Goal: Check status: Check status

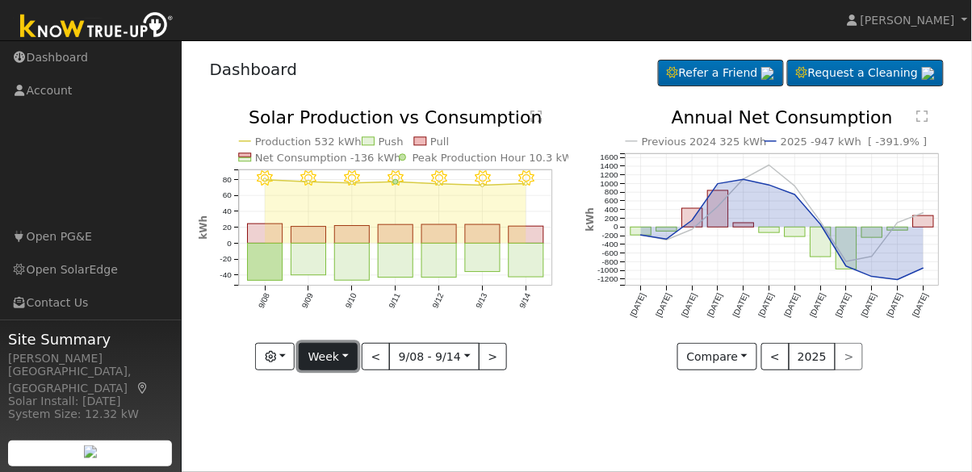
click at [346, 358] on button "Week" at bounding box center [328, 356] width 59 height 27
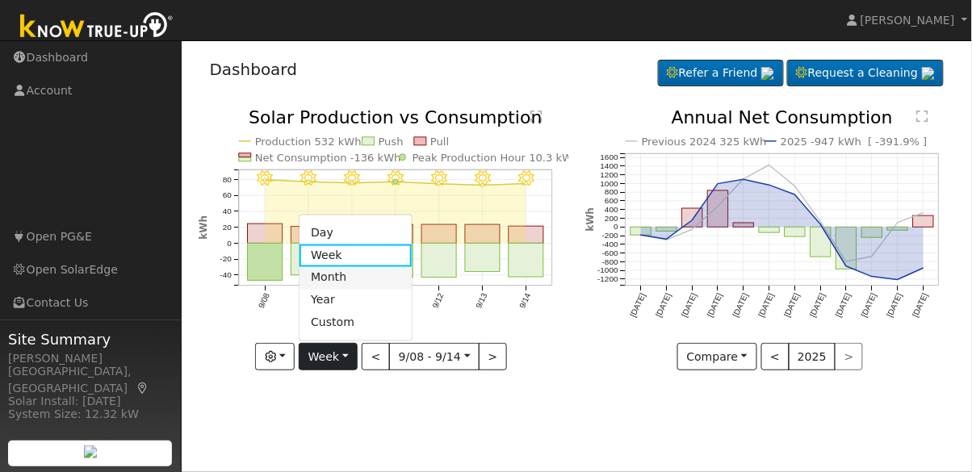
click at [345, 275] on link "Month" at bounding box center [355, 277] width 112 height 23
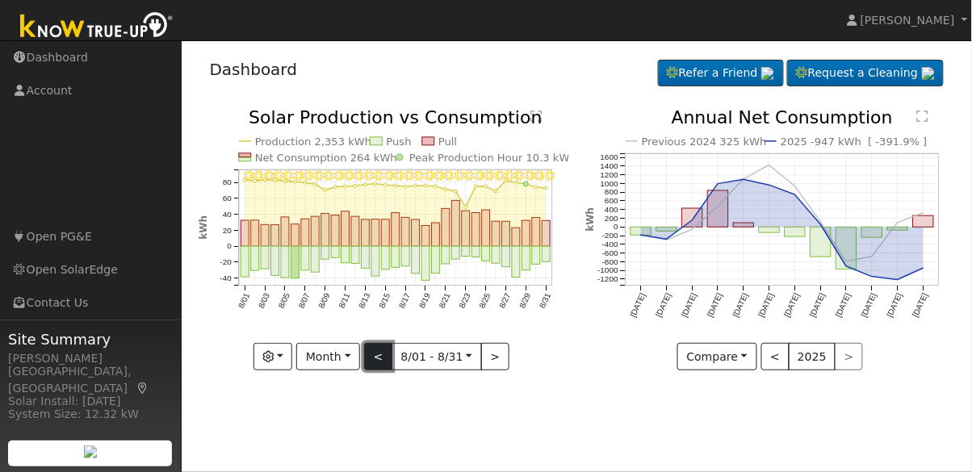
click at [382, 358] on button "<" at bounding box center [378, 356] width 28 height 27
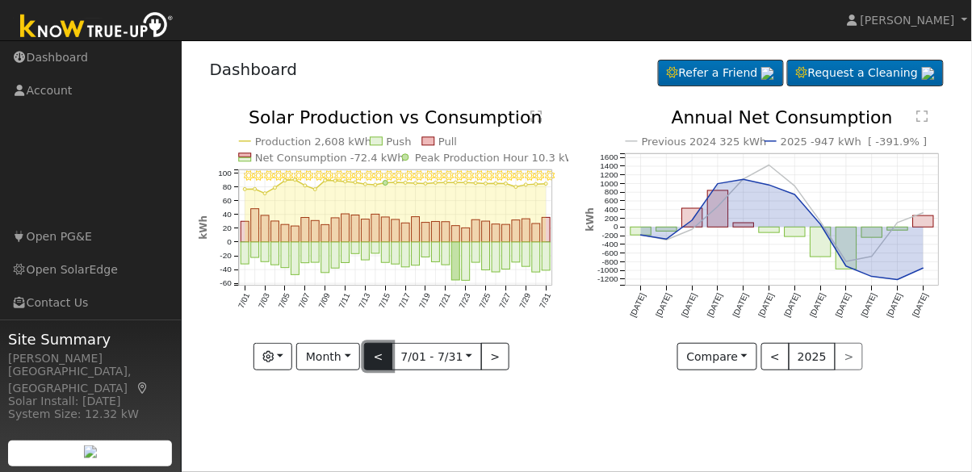
click at [382, 358] on button "<" at bounding box center [378, 356] width 28 height 27
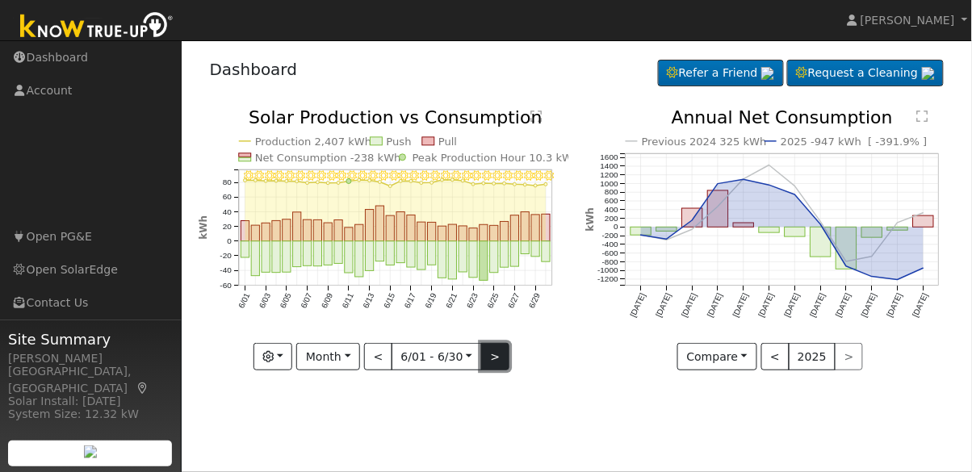
click at [493, 360] on button ">" at bounding box center [495, 356] width 28 height 27
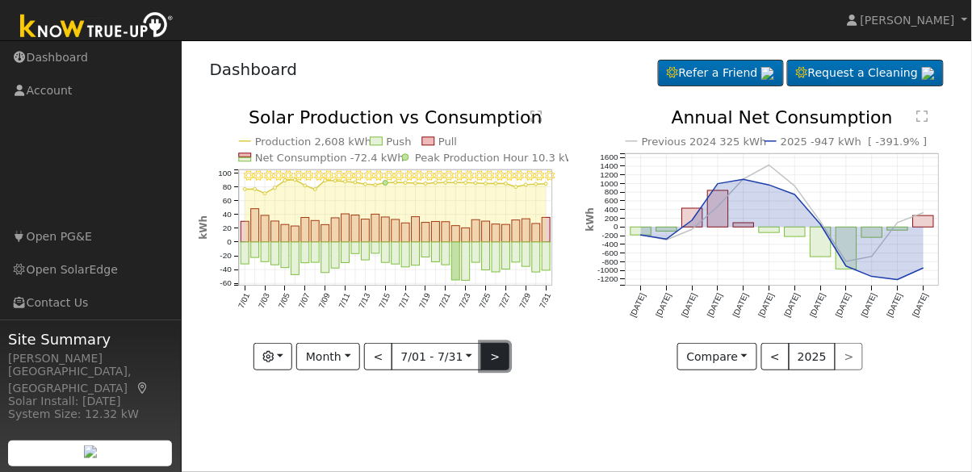
click at [497, 364] on button ">" at bounding box center [495, 356] width 28 height 27
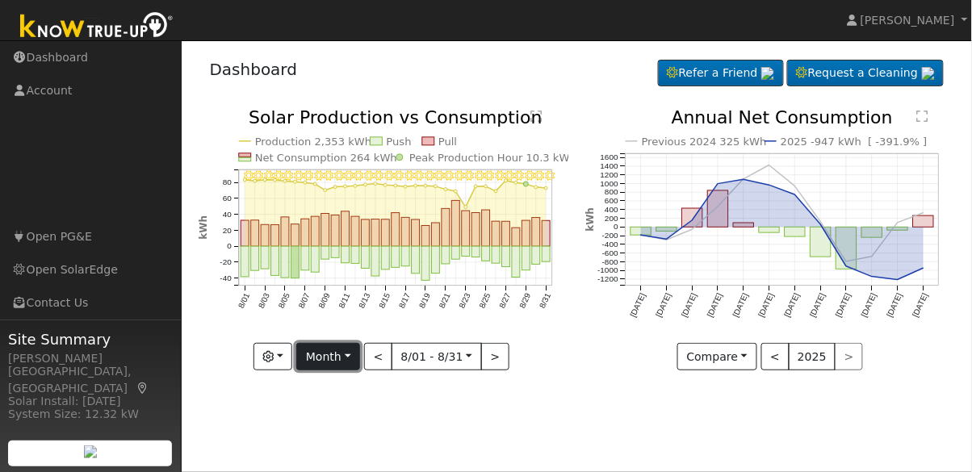
click at [349, 358] on button "Month" at bounding box center [328, 356] width 64 height 27
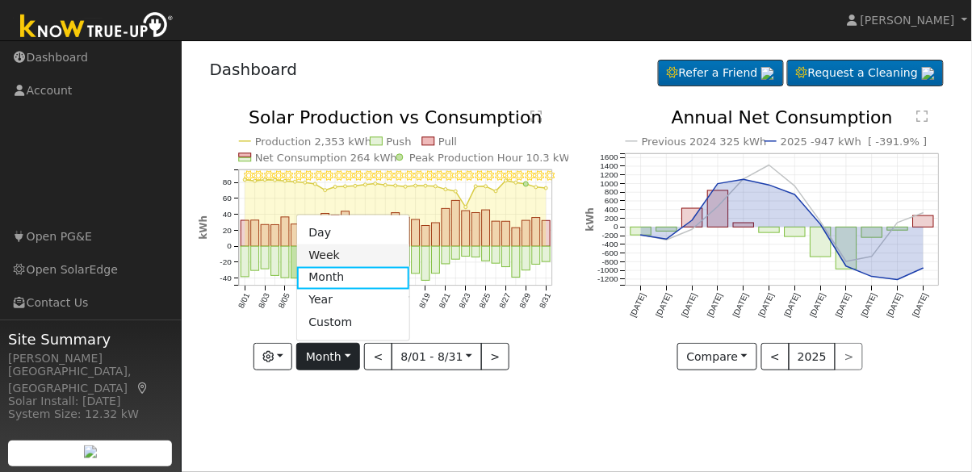
click at [342, 253] on link "Week" at bounding box center [353, 255] width 112 height 23
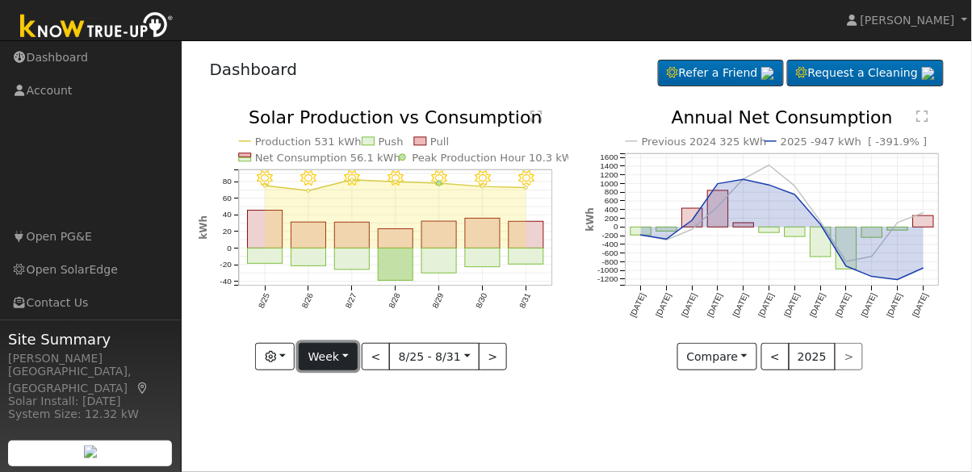
click at [348, 360] on button "Week" at bounding box center [328, 356] width 59 height 27
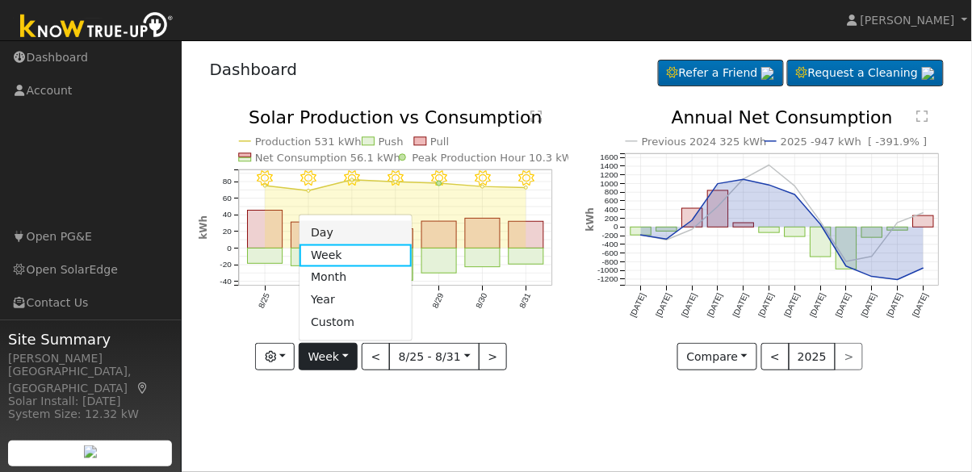
click at [368, 228] on link "Day" at bounding box center [355, 232] width 112 height 23
type input "[DATE]"
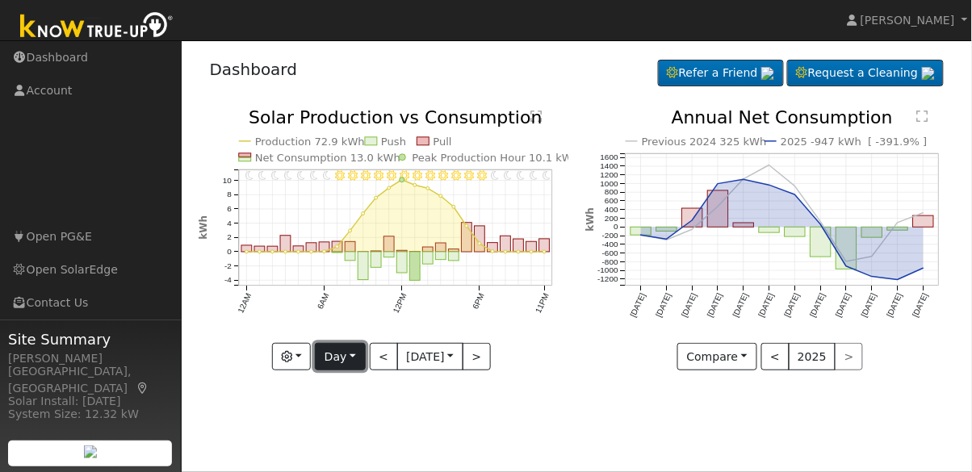
click at [352, 360] on button "Day" at bounding box center [340, 356] width 50 height 27
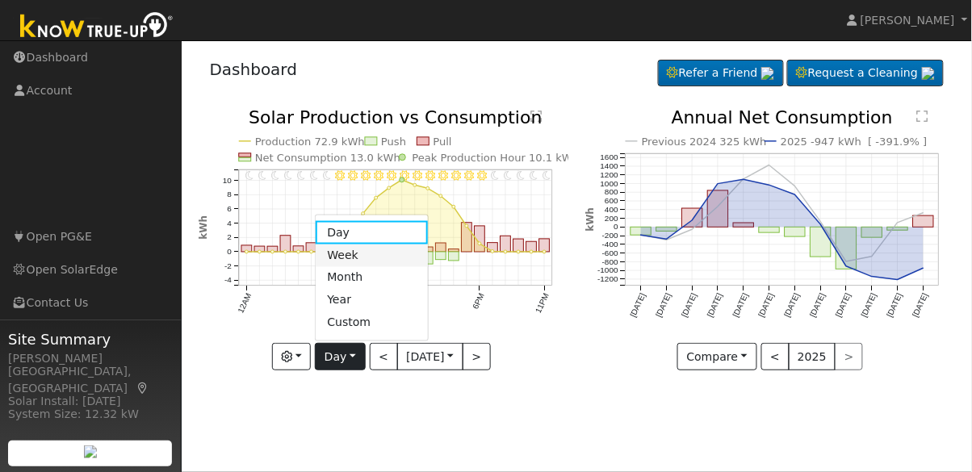
click at [357, 253] on link "Week" at bounding box center [372, 255] width 112 height 23
